Goal: Information Seeking & Learning: Understand process/instructions

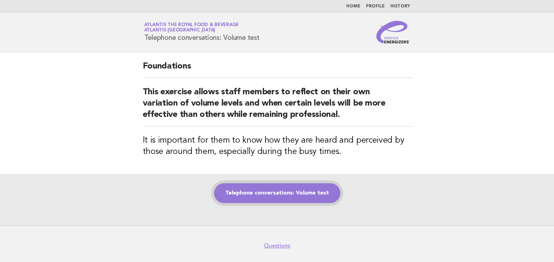
click at [272, 188] on link "Telephone conversations: Volume test" at bounding box center [277, 193] width 126 height 20
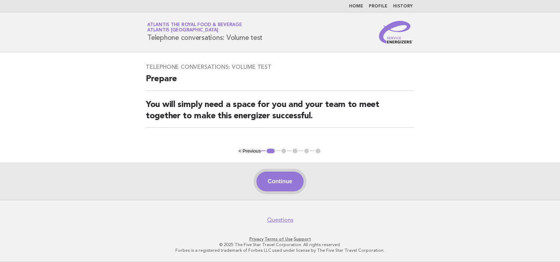
click at [293, 183] on button "Continue" at bounding box center [280, 181] width 47 height 20
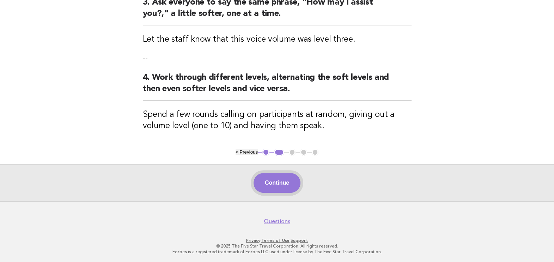
click at [295, 185] on button "Continue" at bounding box center [276, 183] width 47 height 20
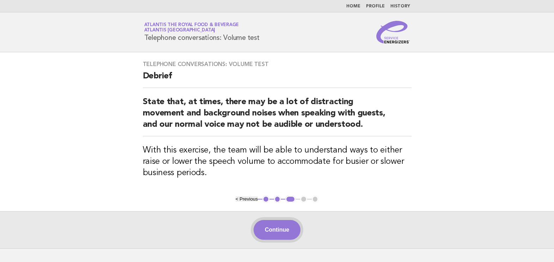
click at [293, 220] on button "Continue" at bounding box center [276, 230] width 47 height 20
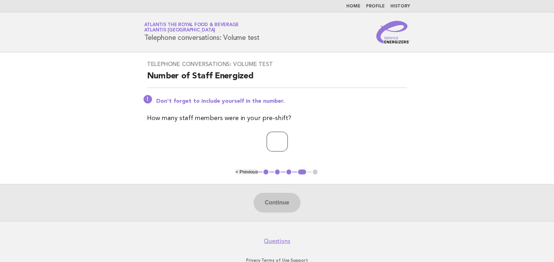
drag, startPoint x: 276, startPoint y: 143, endPoint x: 330, endPoint y: 134, distance: 53.9
click at [276, 143] on input "number" at bounding box center [276, 141] width 21 height 20
type input "**"
click at [290, 192] on button "Continue" at bounding box center [276, 202] width 47 height 20
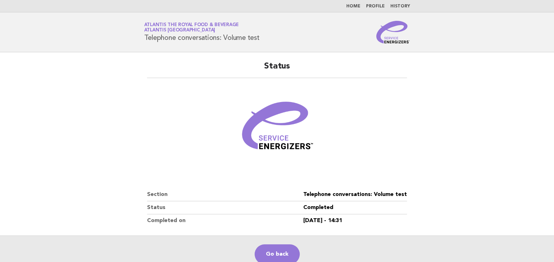
click at [356, 8] on link "Home" at bounding box center [353, 6] width 14 height 4
click at [356, 5] on link "Home" at bounding box center [353, 6] width 14 height 4
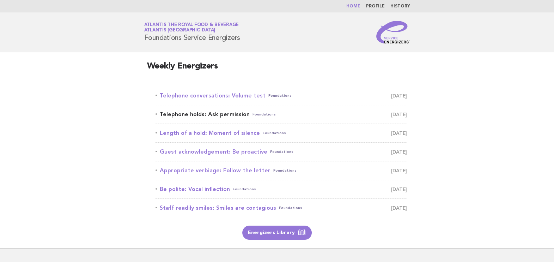
click at [223, 110] on link "Telephone holds: Ask permission Foundations August 20" at bounding box center [281, 114] width 252 height 10
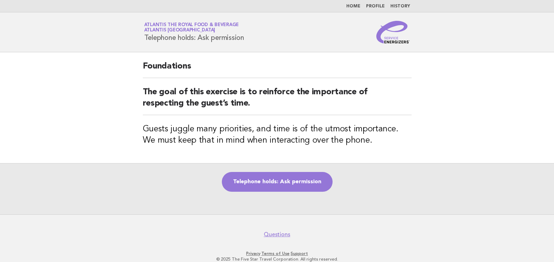
drag, startPoint x: 256, startPoint y: 41, endPoint x: 141, endPoint y: 33, distance: 115.6
click at [141, 33] on div "Service Energizers Atlantis the Royal Food & Beverage Atlantis Dubai Telephone …" at bounding box center [276, 32] width 285 height 23
drag, startPoint x: 256, startPoint y: 39, endPoint x: 129, endPoint y: 39, distance: 127.2
click at [129, 39] on header "Service Energizers Atlantis the Royal Food & Beverage Atlantis Dubai Telephone …" at bounding box center [277, 32] width 554 height 40
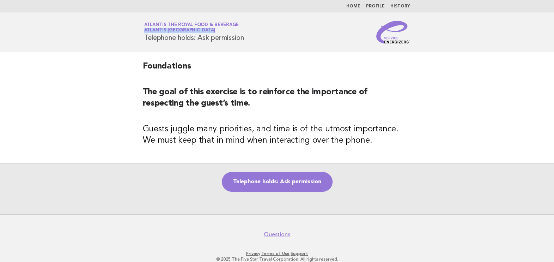
copy h1 "Telephone holds: Ask permission"
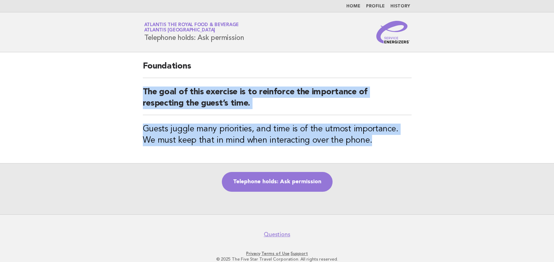
drag, startPoint x: 367, startPoint y: 140, endPoint x: 136, endPoint y: 92, distance: 235.9
click at [136, 92] on div "Foundations The goal of this exercise is to reinforce the importance of respect…" at bounding box center [276, 107] width 285 height 111
copy div "The goal of this exercise is to reinforce the importance of respecting the gues…"
